Goal: Information Seeking & Learning: Learn about a topic

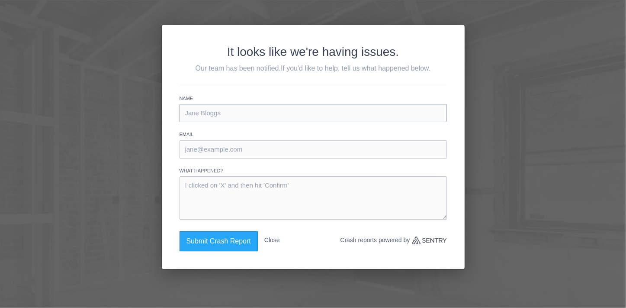
click at [211, 113] on input "text" at bounding box center [313, 113] width 267 height 18
type input "[PERSON_NAME]"
click at [207, 147] on input "email" at bounding box center [313, 149] width 267 height 18
type input "[EMAIL_ADDRESS][DOMAIN_NAME]"
drag, startPoint x: 606, startPoint y: 82, endPoint x: 606, endPoint y: 89, distance: 6.9
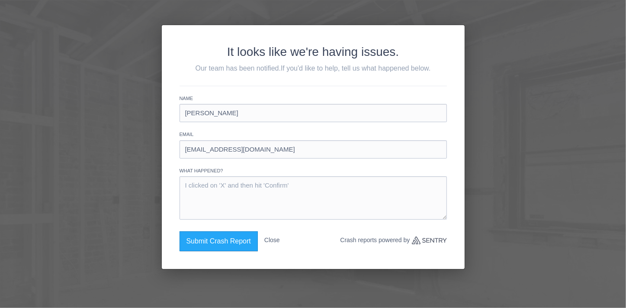
click at [606, 84] on div "It looks like we're having issues. Our team has been notified. If you'd like to…" at bounding box center [313, 154] width 626 height 308
click at [197, 110] on input "text" at bounding box center [313, 113] width 267 height 18
type input "[PERSON_NAME]"
type input "[EMAIL_ADDRESS][DOMAIN_NAME]"
click at [185, 192] on textarea at bounding box center [313, 197] width 267 height 43
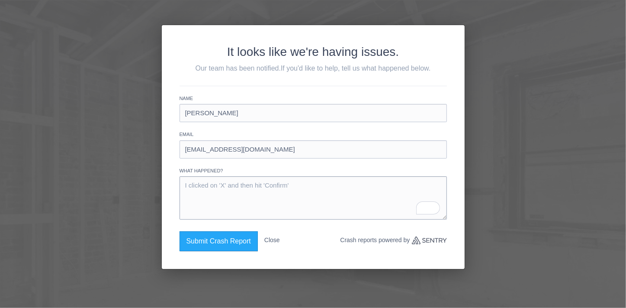
type textarea "H"
type textarea "Having trouble logging on"
click at [219, 242] on button "Submit Crash Report" at bounding box center [219, 241] width 78 height 20
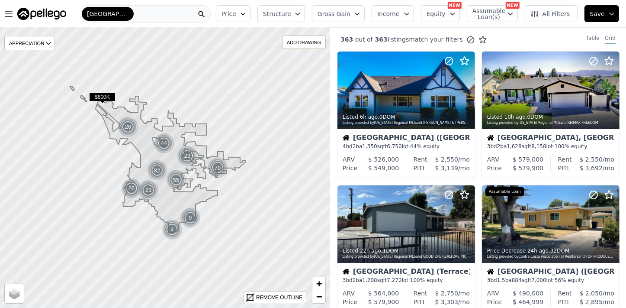
click at [247, 12] on icon "button" at bounding box center [243, 13] width 7 height 7
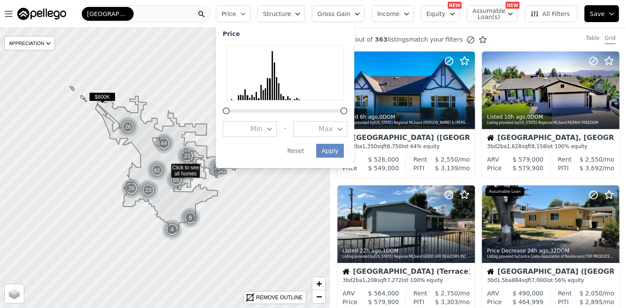
click at [261, 126] on button "Min" at bounding box center [250, 129] width 54 height 16
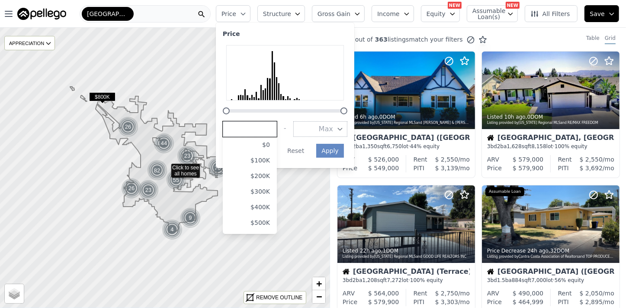
click at [258, 124] on input "number" at bounding box center [250, 129] width 54 height 16
click at [258, 130] on input "number" at bounding box center [250, 129] width 54 height 16
type input "400000"
click at [315, 125] on button "Max" at bounding box center [320, 129] width 54 height 16
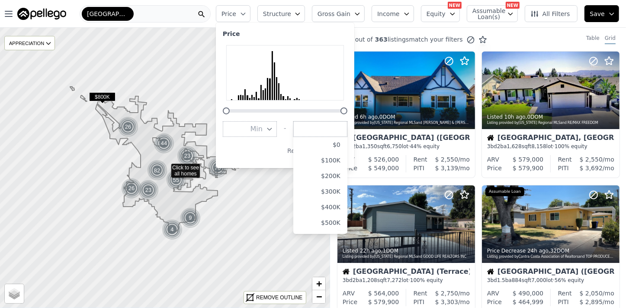
click at [273, 127] on icon "button" at bounding box center [269, 129] width 7 height 7
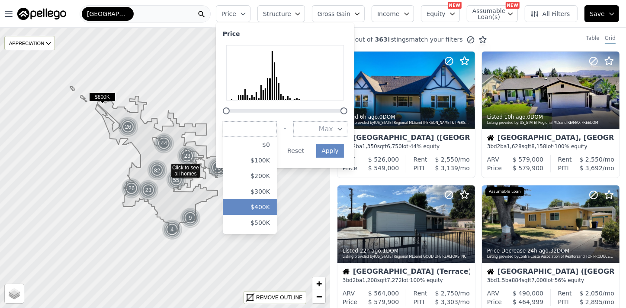
click at [273, 207] on button "$400K" at bounding box center [250, 207] width 54 height 16
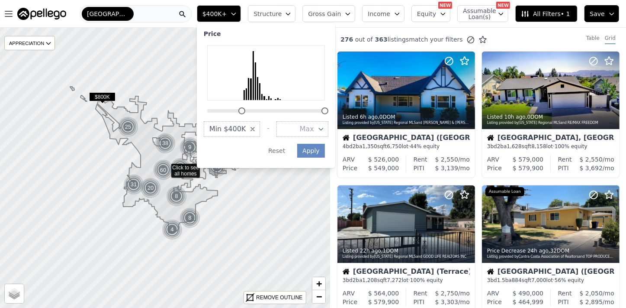
click at [256, 129] on icon "button" at bounding box center [252, 129] width 7 height 7
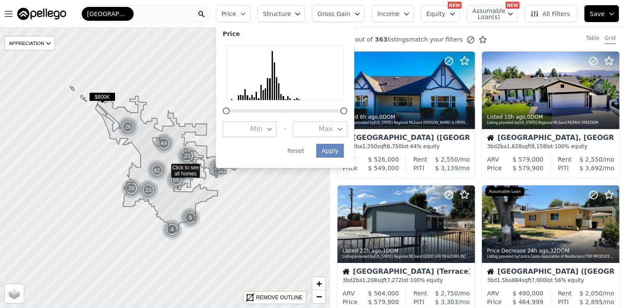
click at [271, 128] on icon "button" at bounding box center [269, 129] width 4 height 2
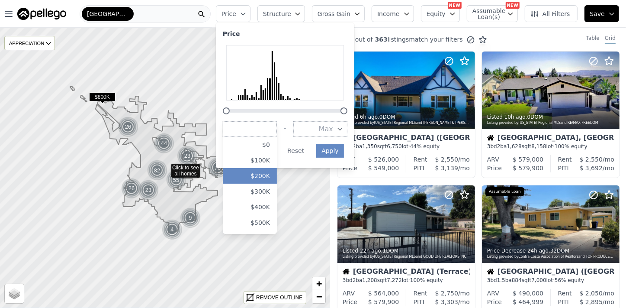
click at [277, 174] on button "$200K" at bounding box center [250, 176] width 54 height 16
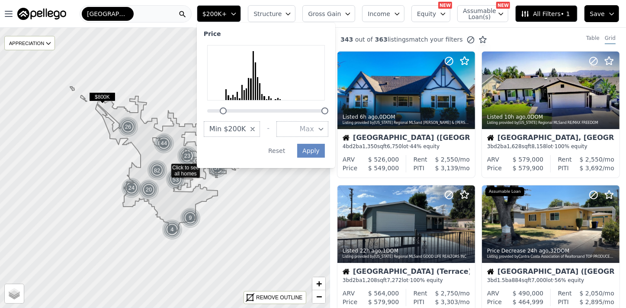
click at [325, 129] on icon "button" at bounding box center [321, 129] width 7 height 7
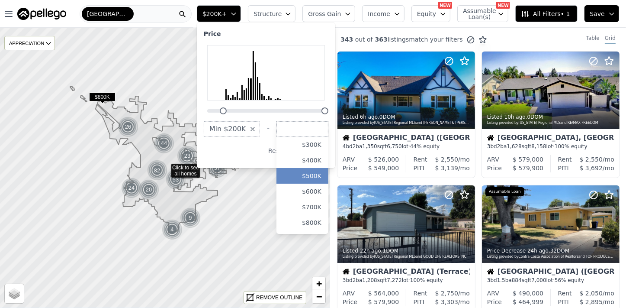
click at [329, 179] on button "$500K" at bounding box center [303, 176] width 52 height 16
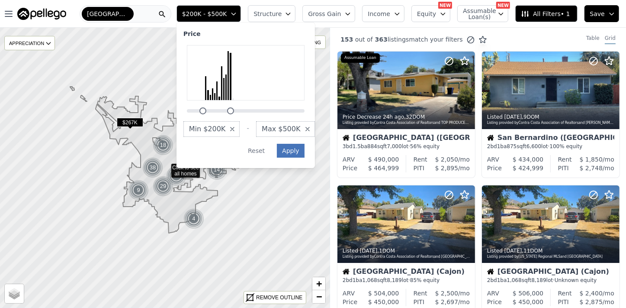
click at [305, 151] on button "Apply" at bounding box center [291, 151] width 28 height 14
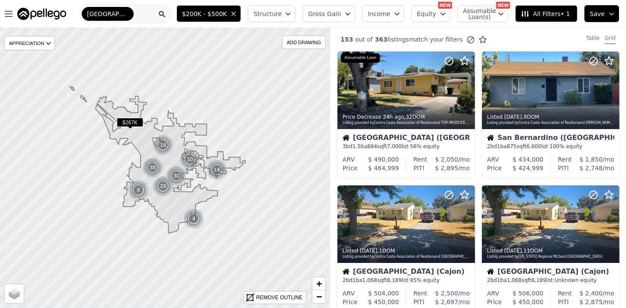
click at [292, 12] on icon "button" at bounding box center [288, 13] width 7 height 7
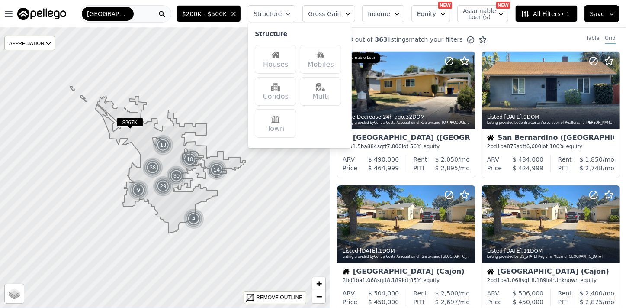
click at [289, 61] on div "Houses" at bounding box center [276, 59] width 42 height 29
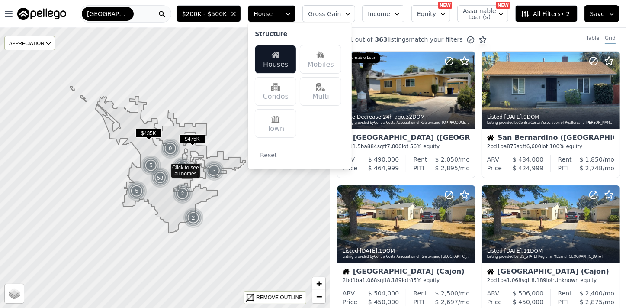
click at [330, 160] on div "Reset" at bounding box center [298, 151] width 87 height 21
click at [280, 56] on img at bounding box center [275, 55] width 9 height 9
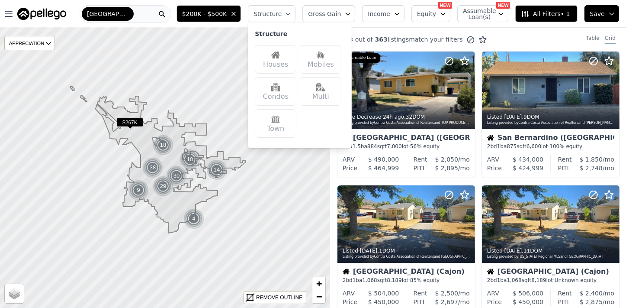
click at [280, 57] on img at bounding box center [275, 55] width 9 height 9
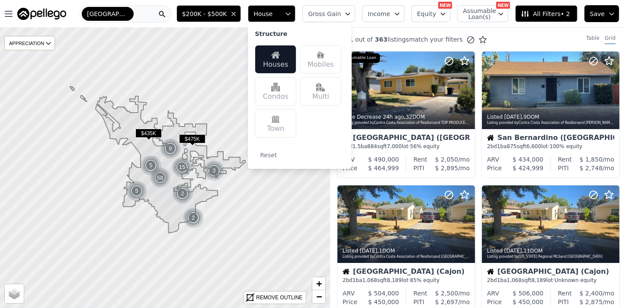
click at [338, 158] on div "Reset" at bounding box center [298, 151] width 87 height 21
click at [303, 152] on div "Reset" at bounding box center [298, 151] width 87 height 21
click at [351, 12] on icon "button" at bounding box center [348, 13] width 7 height 7
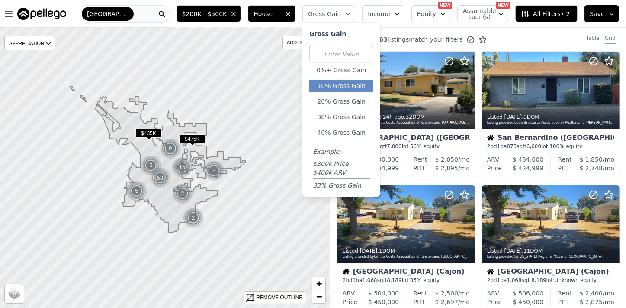
click at [352, 84] on button "10% Gross Gain" at bounding box center [341, 86] width 64 height 12
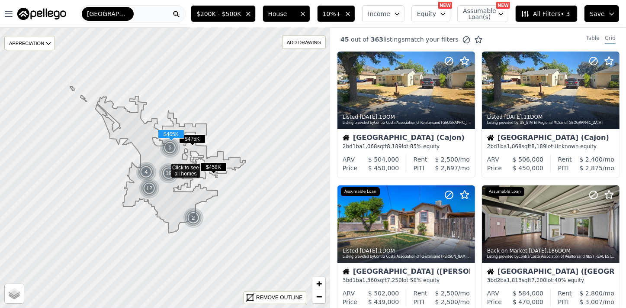
click at [401, 14] on icon "button" at bounding box center [397, 13] width 7 height 7
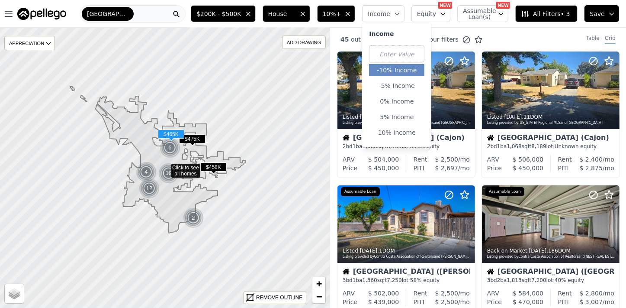
click at [402, 74] on button "-10% Income" at bounding box center [396, 70] width 55 height 12
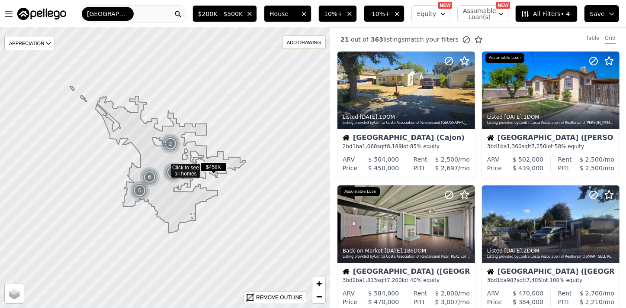
click at [446, 12] on icon "button" at bounding box center [443, 13] width 7 height 7
click at [445, 19] on button "Equity" at bounding box center [431, 13] width 39 height 17
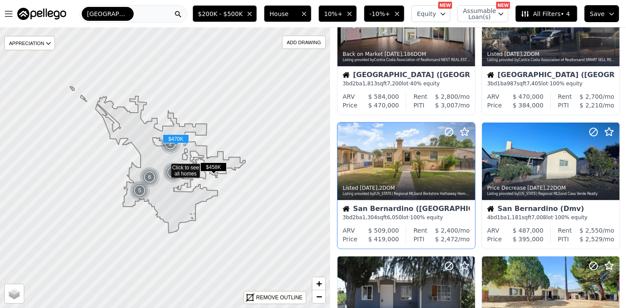
scroll to position [275, 0]
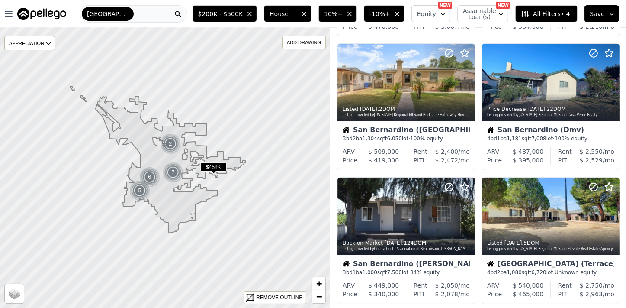
click at [140, 8] on div "San Bernardino" at bounding box center [134, 13] width 108 height 17
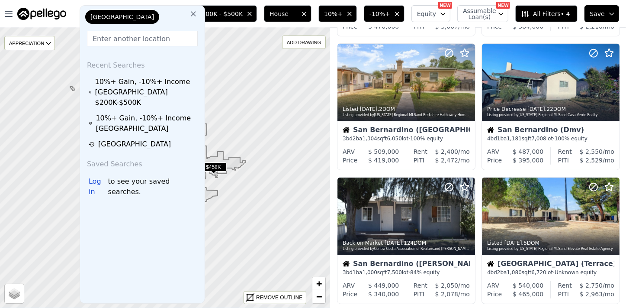
click at [103, 142] on div "Recent Searches 10%+ Gain, -10%+ Income San Bernardino $200K-$500K 10%+ Gain, -…" at bounding box center [142, 178] width 125 height 250
drag, startPoint x: 103, startPoint y: 142, endPoint x: 151, endPoint y: 141, distance: 48.0
click at [151, 152] on div "Saved Searches" at bounding box center [143, 162] width 118 height 21
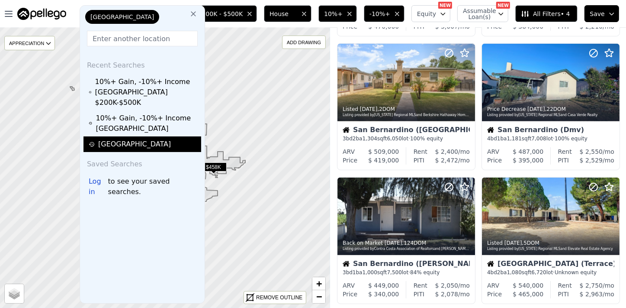
click at [116, 139] on div "Riverside" at bounding box center [144, 144] width 110 height 10
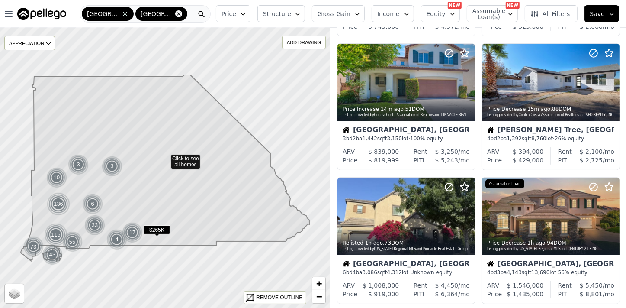
click at [175, 12] on icon at bounding box center [178, 13] width 7 height 7
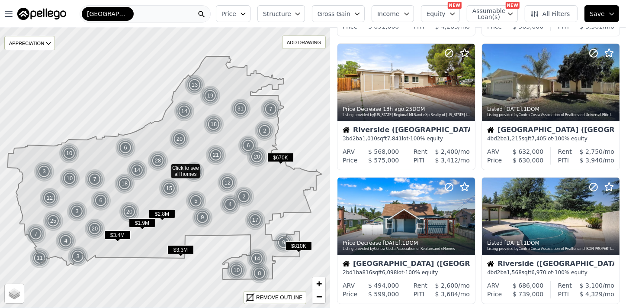
click at [140, 15] on div "Riverside" at bounding box center [145, 13] width 131 height 17
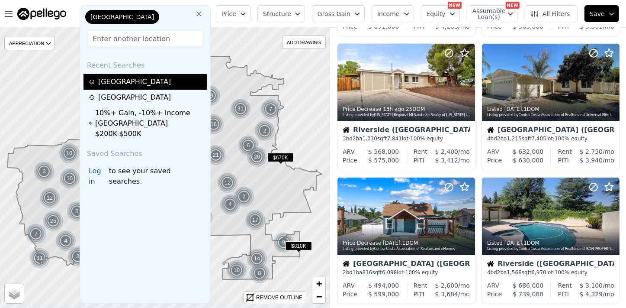
click at [112, 77] on div "Riverside" at bounding box center [147, 82] width 116 height 10
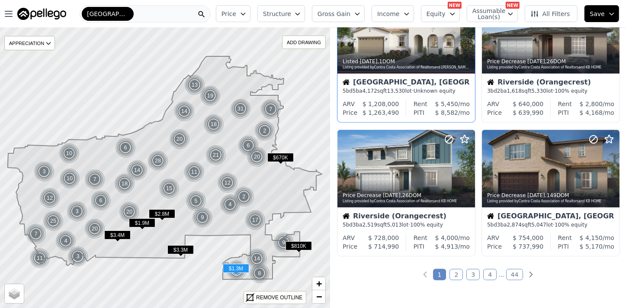
scroll to position [629, 0]
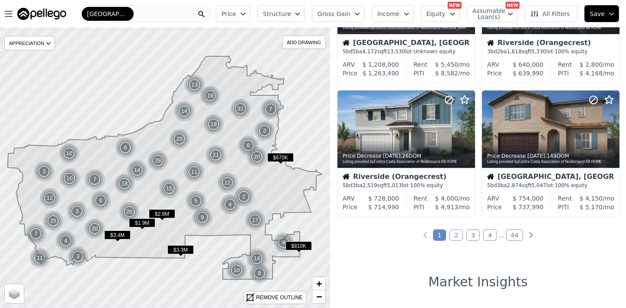
click at [454, 235] on link "2" at bounding box center [456, 234] width 13 height 11
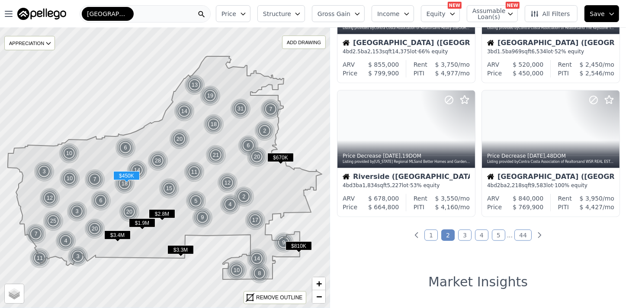
scroll to position [0, 0]
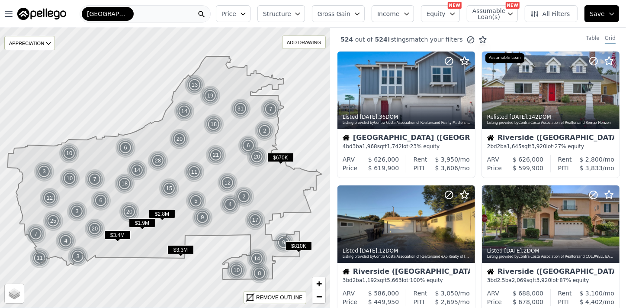
click at [132, 14] on div "Riverside" at bounding box center [145, 13] width 131 height 17
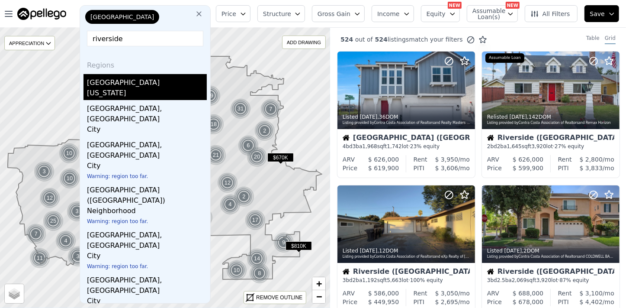
type input "riverside"
click at [130, 80] on div "Riverside County" at bounding box center [147, 81] width 120 height 14
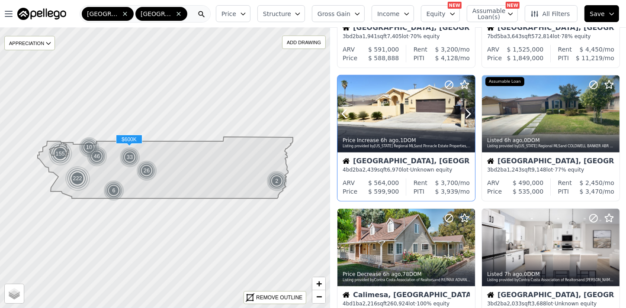
scroll to position [590, 0]
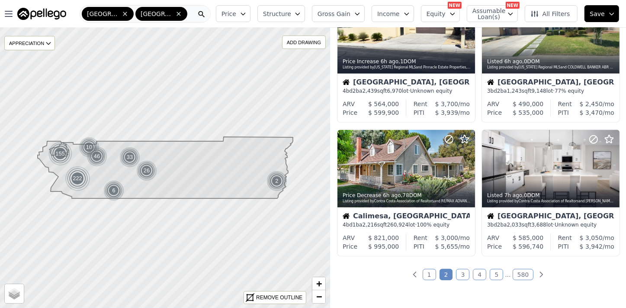
click at [431, 271] on link "1" at bounding box center [429, 274] width 13 height 11
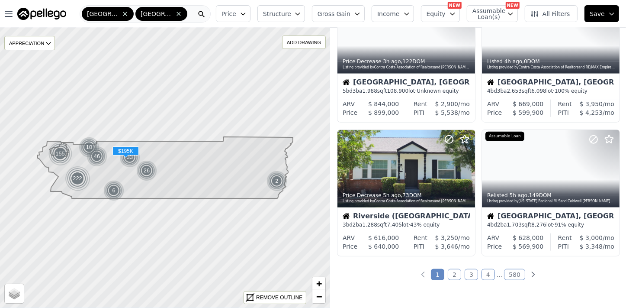
scroll to position [0, 0]
